Goal: Task Accomplishment & Management: Manage account settings

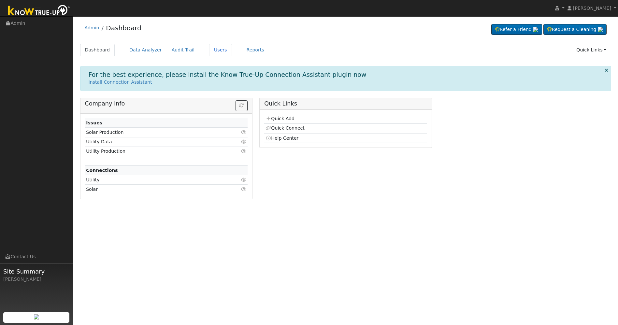
click at [212, 53] on link "Users" at bounding box center [220, 50] width 23 height 12
click at [209, 51] on link "Users" at bounding box center [220, 50] width 23 height 12
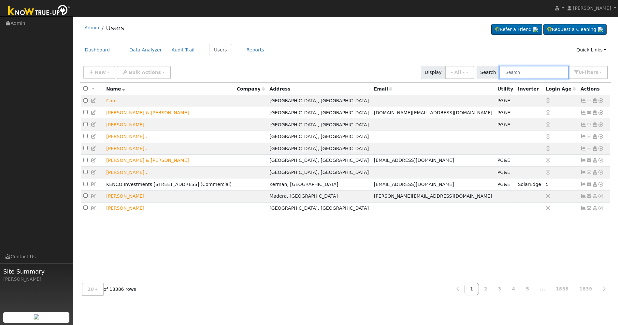
click at [543, 71] on input "text" at bounding box center [534, 72] width 69 height 13
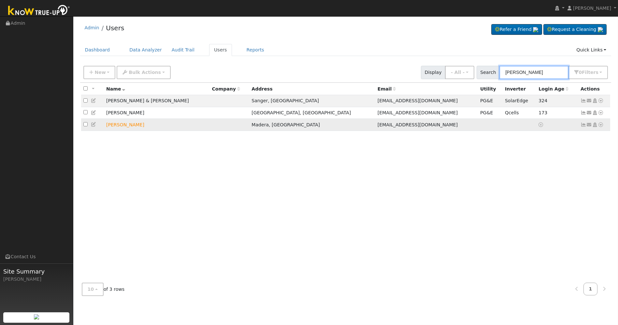
type input "[PERSON_NAME]"
click at [113, 126] on td "[PERSON_NAME]" at bounding box center [157, 125] width 106 height 12
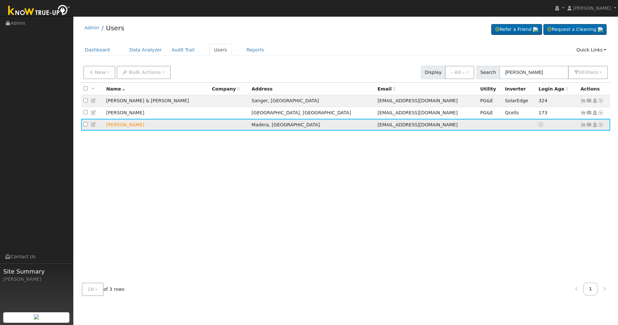
click at [595, 127] on icon at bounding box center [595, 125] width 6 height 5
